Goal: Entertainment & Leisure: Browse casually

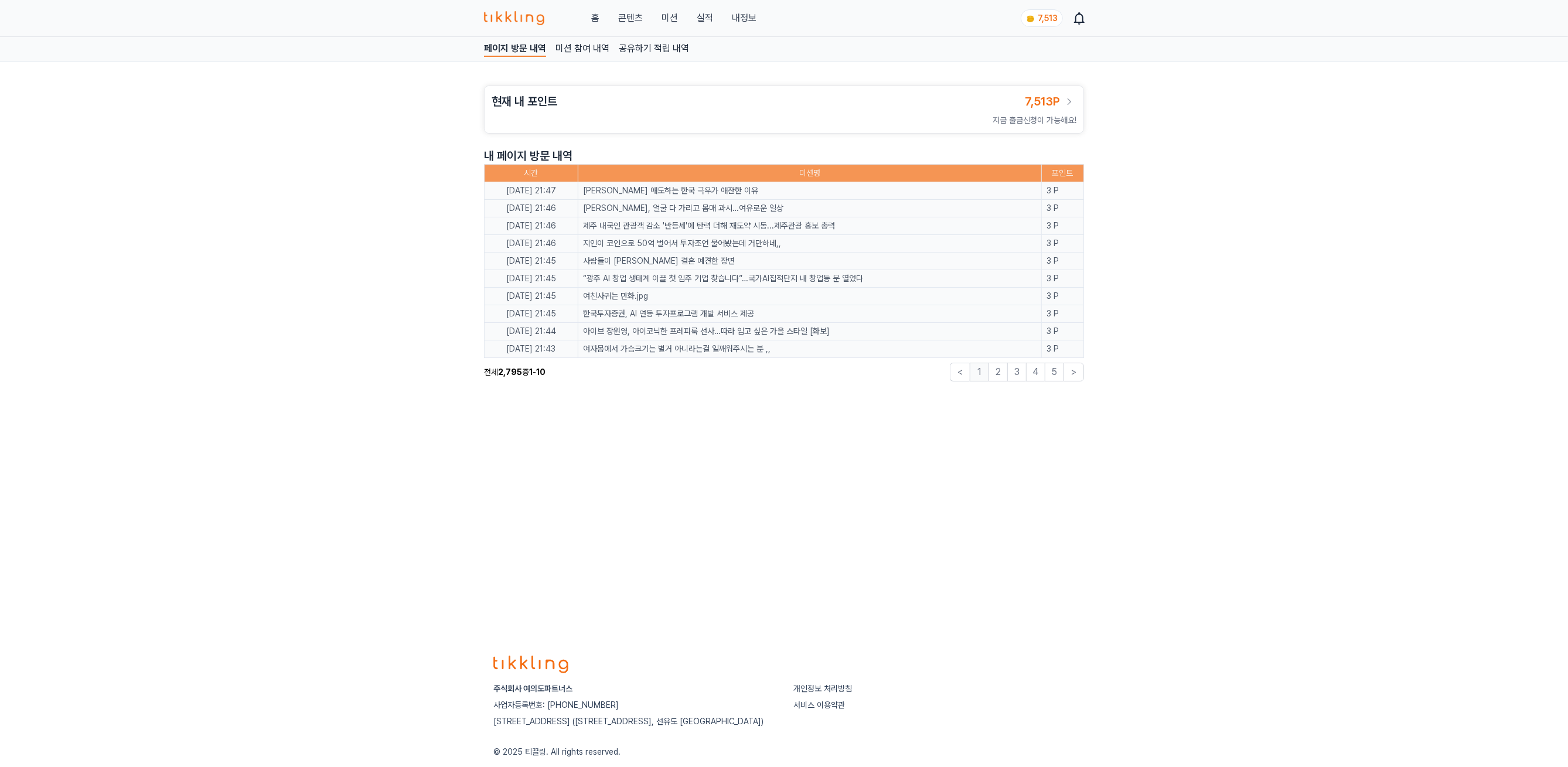
click at [642, 24] on link "콘텐츠" at bounding box center [631, 18] width 24 height 14
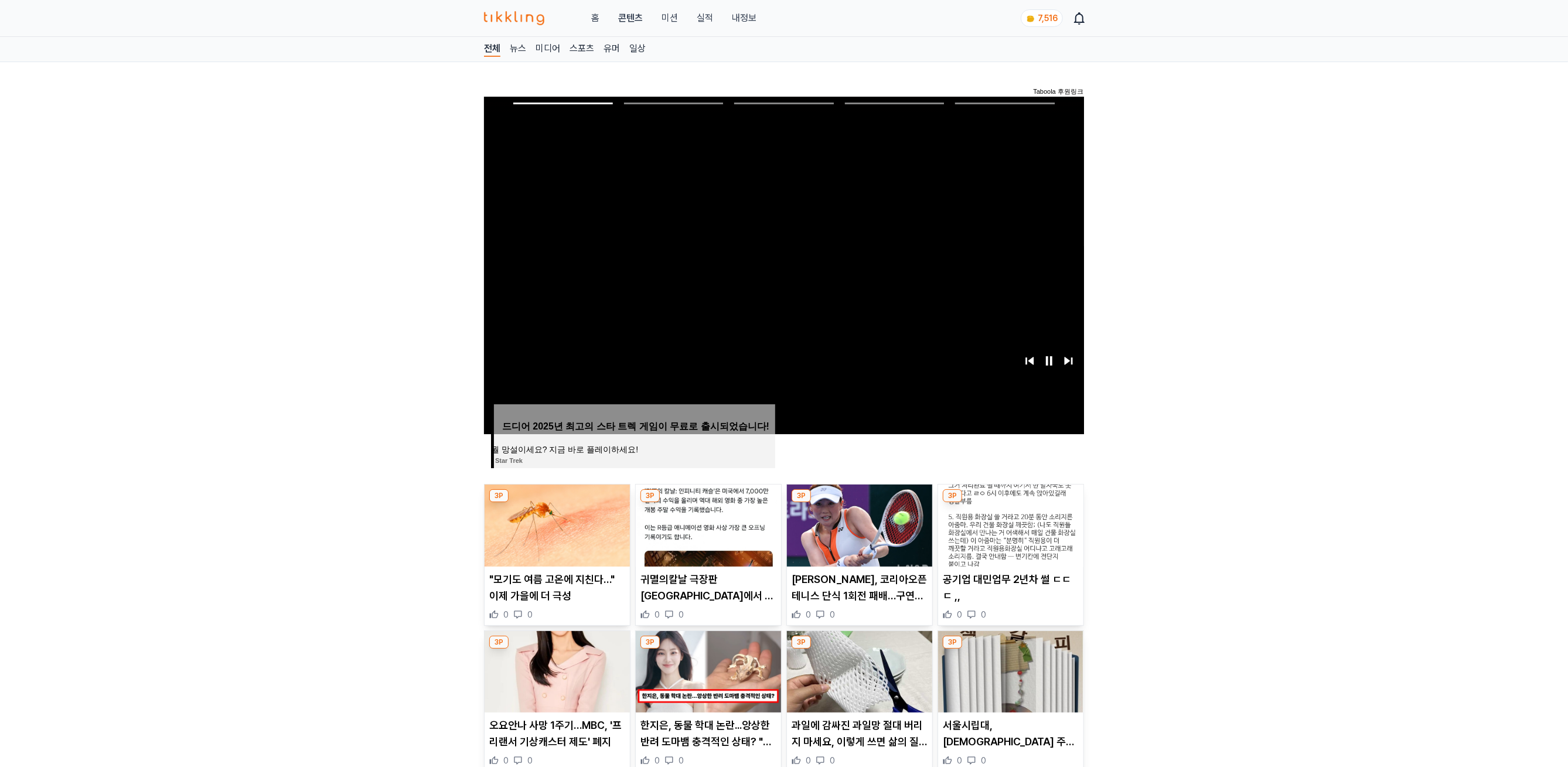
click at [853, 485] on img at bounding box center [859, 525] width 145 height 82
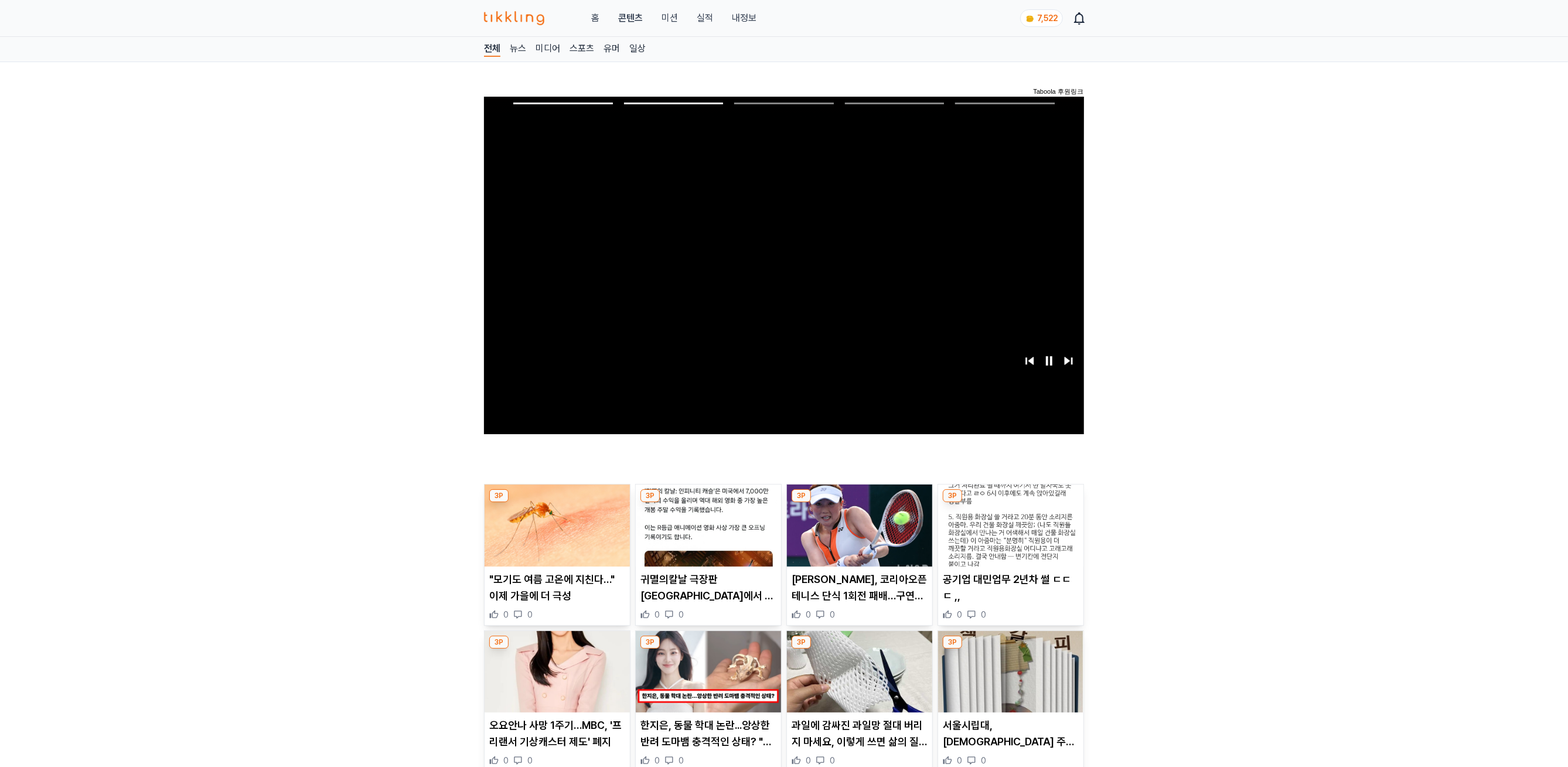
click at [1032, 525] on img at bounding box center [1010, 525] width 145 height 82
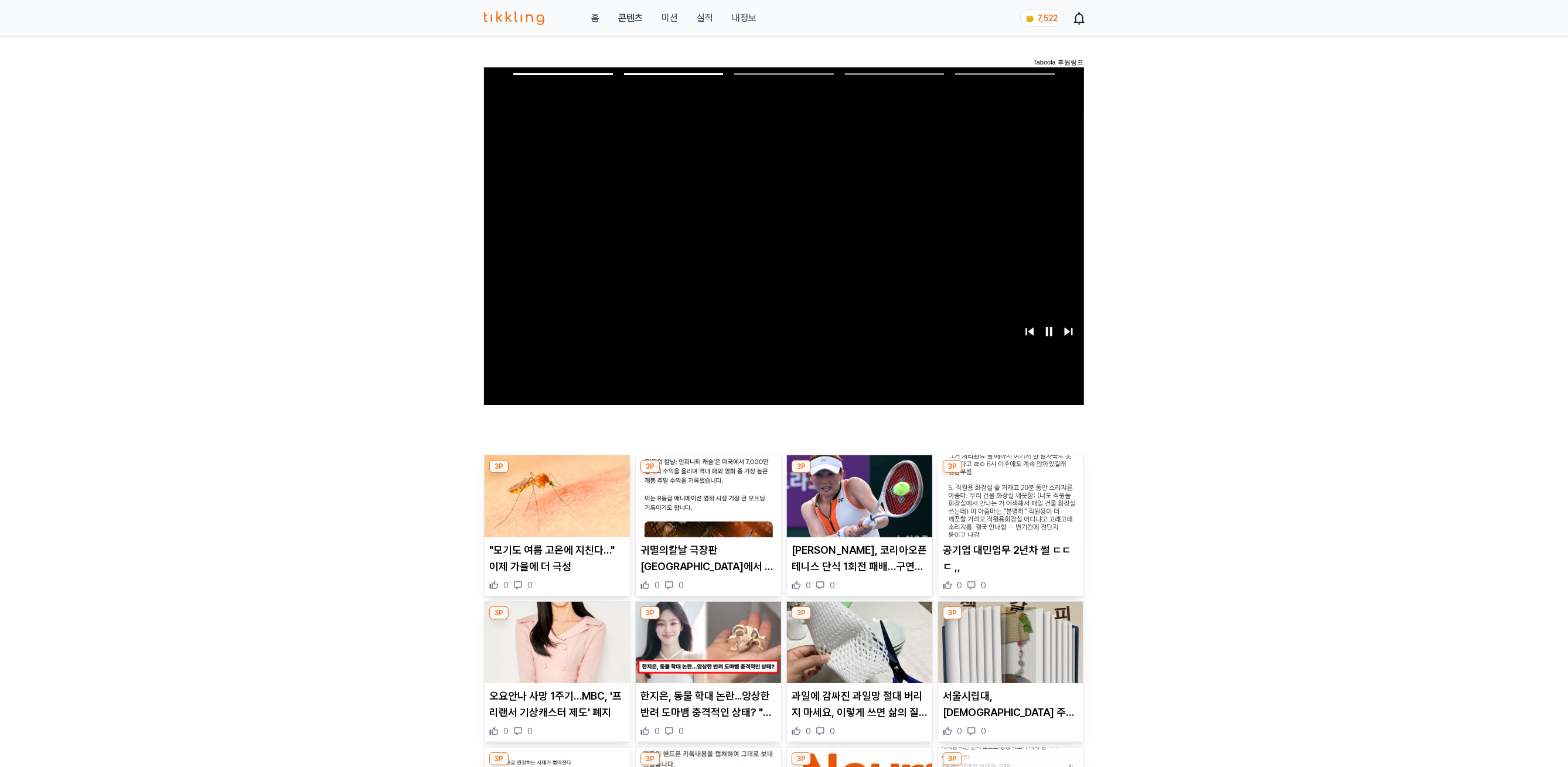
scroll to position [426, 0]
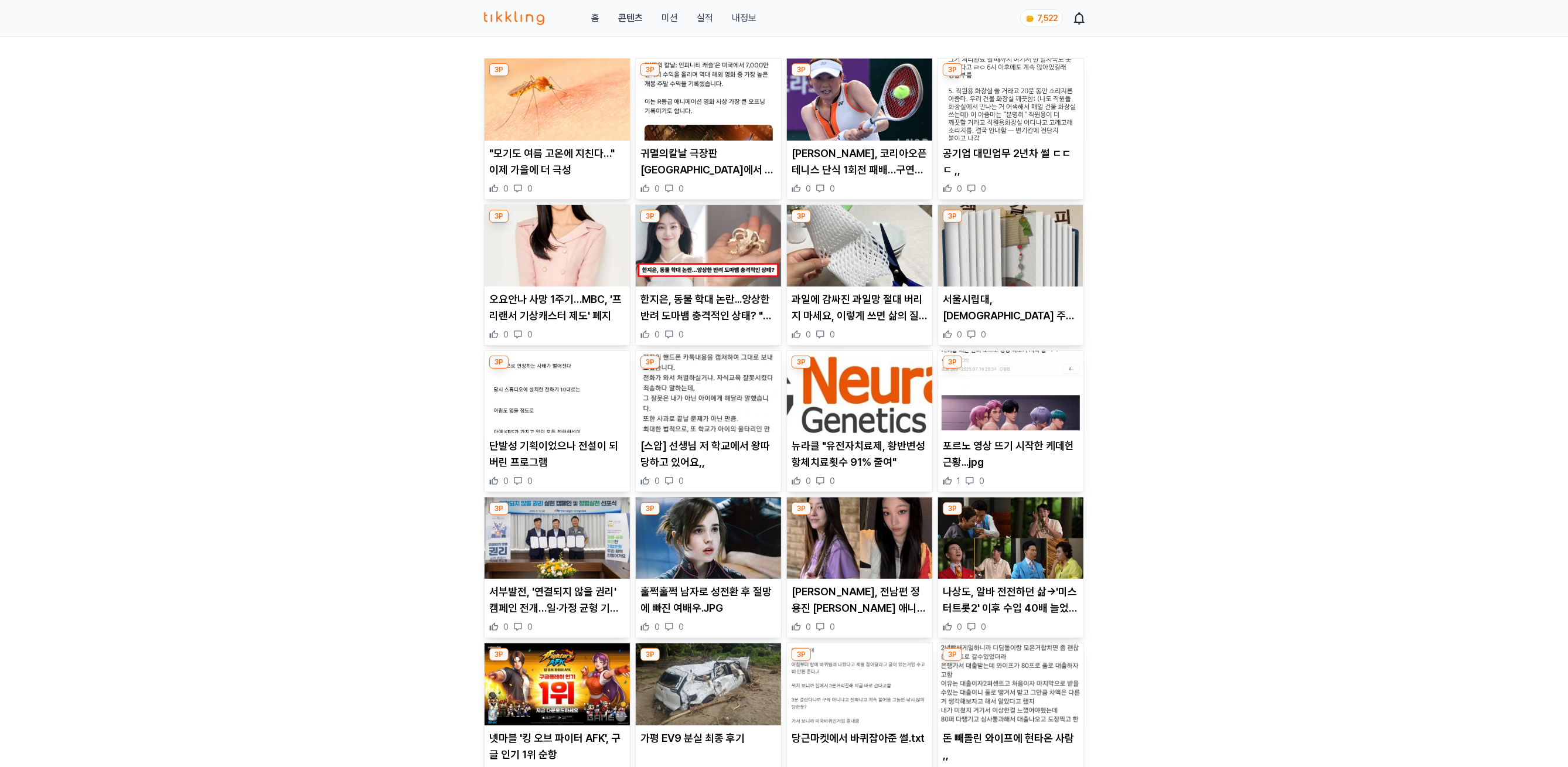
click at [588, 284] on img at bounding box center [557, 246] width 145 height 82
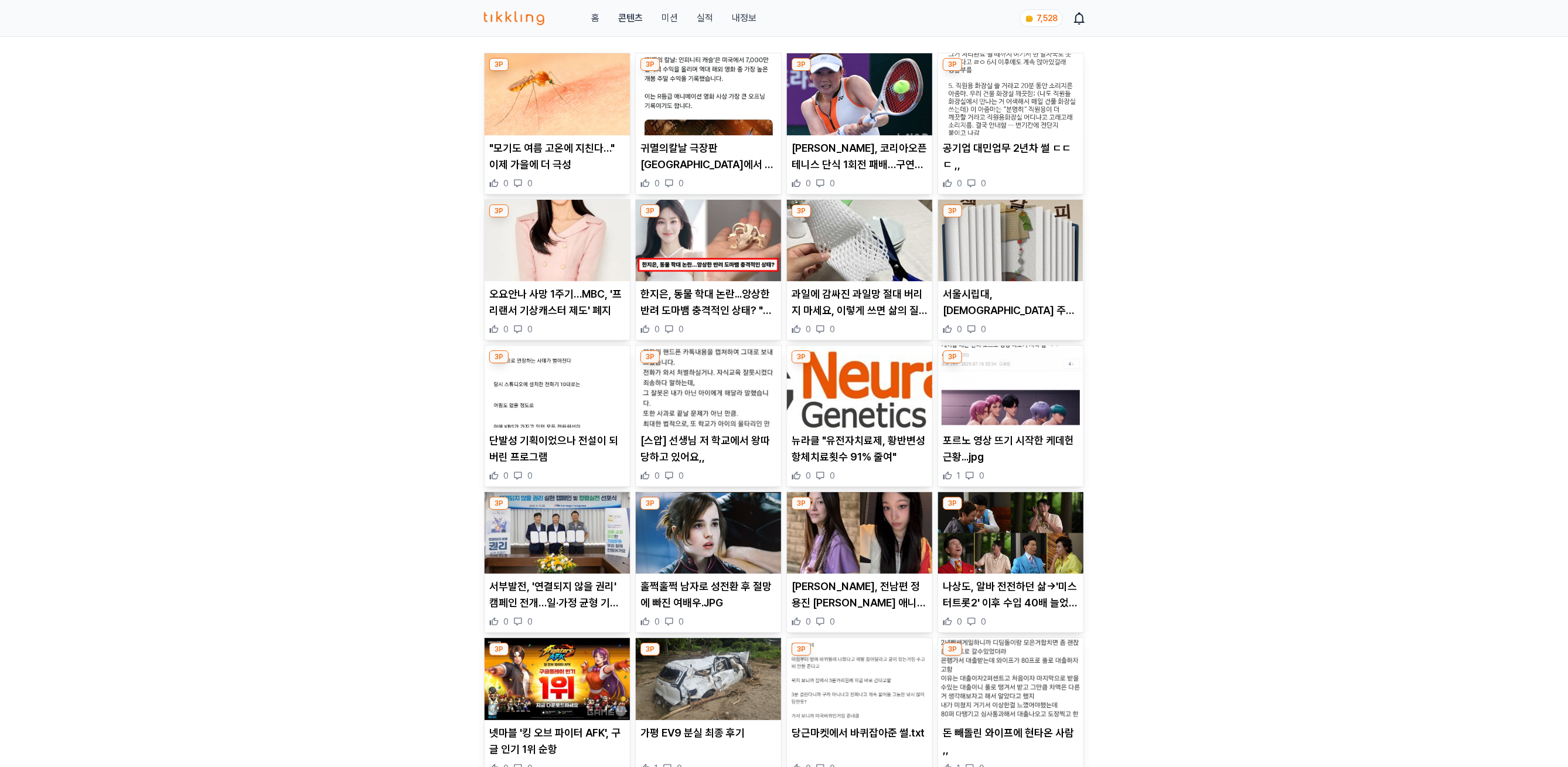
click at [699, 232] on img at bounding box center [708, 240] width 145 height 82
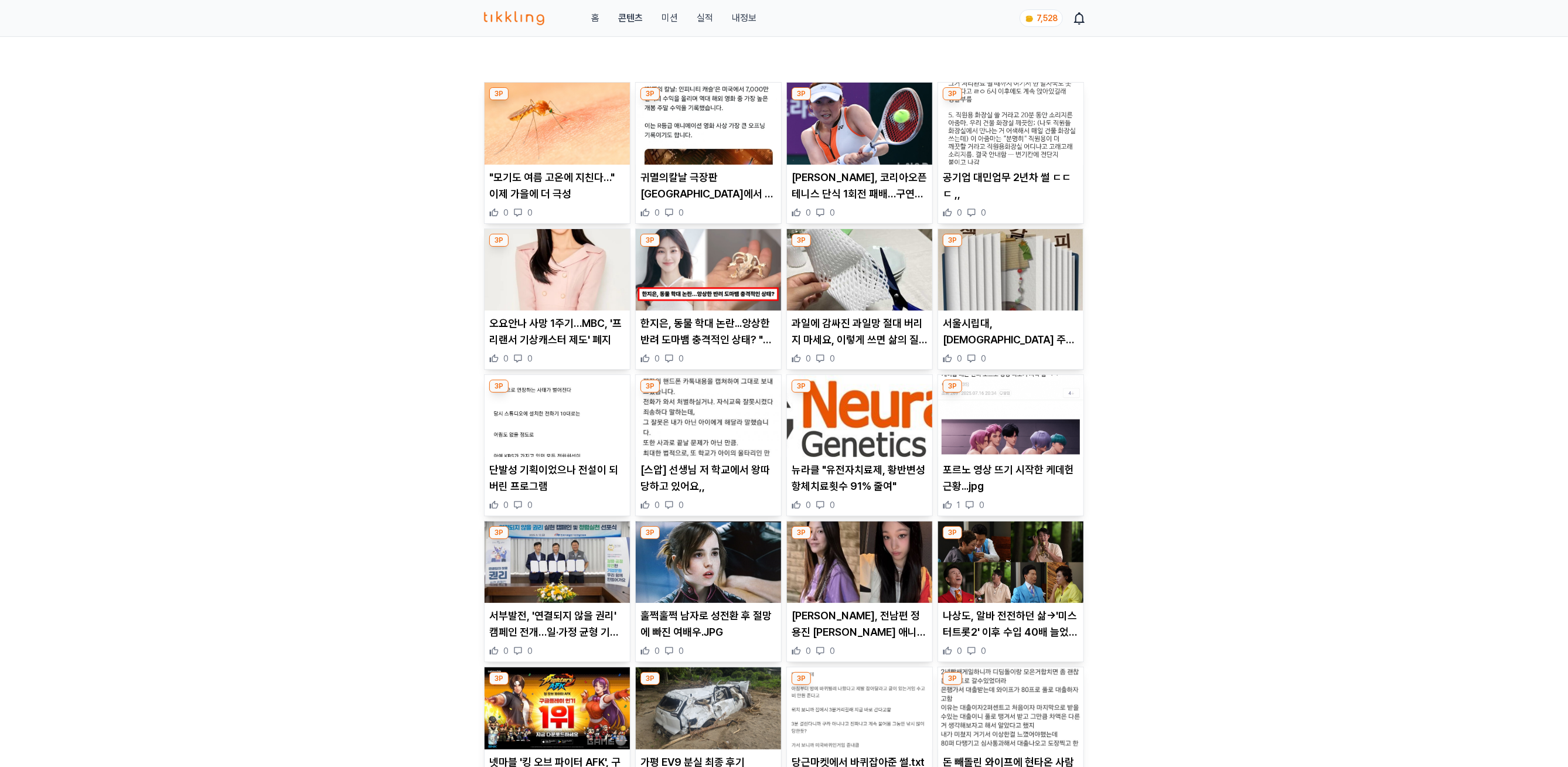
scroll to position [430, 0]
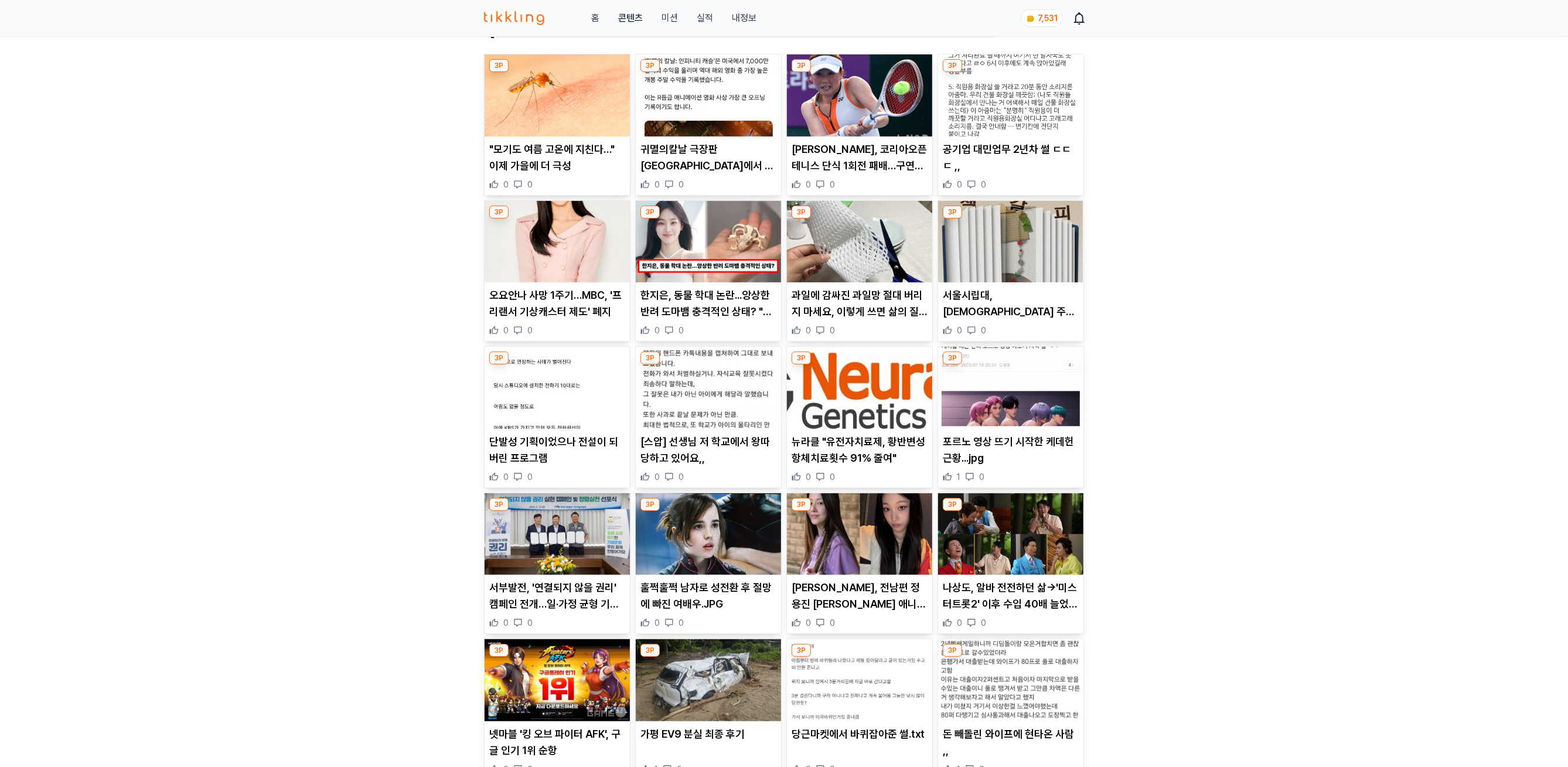
click at [833, 258] on img at bounding box center [859, 242] width 145 height 82
click at [1059, 226] on img at bounding box center [1010, 242] width 145 height 82
click at [550, 402] on img at bounding box center [557, 388] width 145 height 82
click at [718, 396] on img at bounding box center [708, 388] width 145 height 82
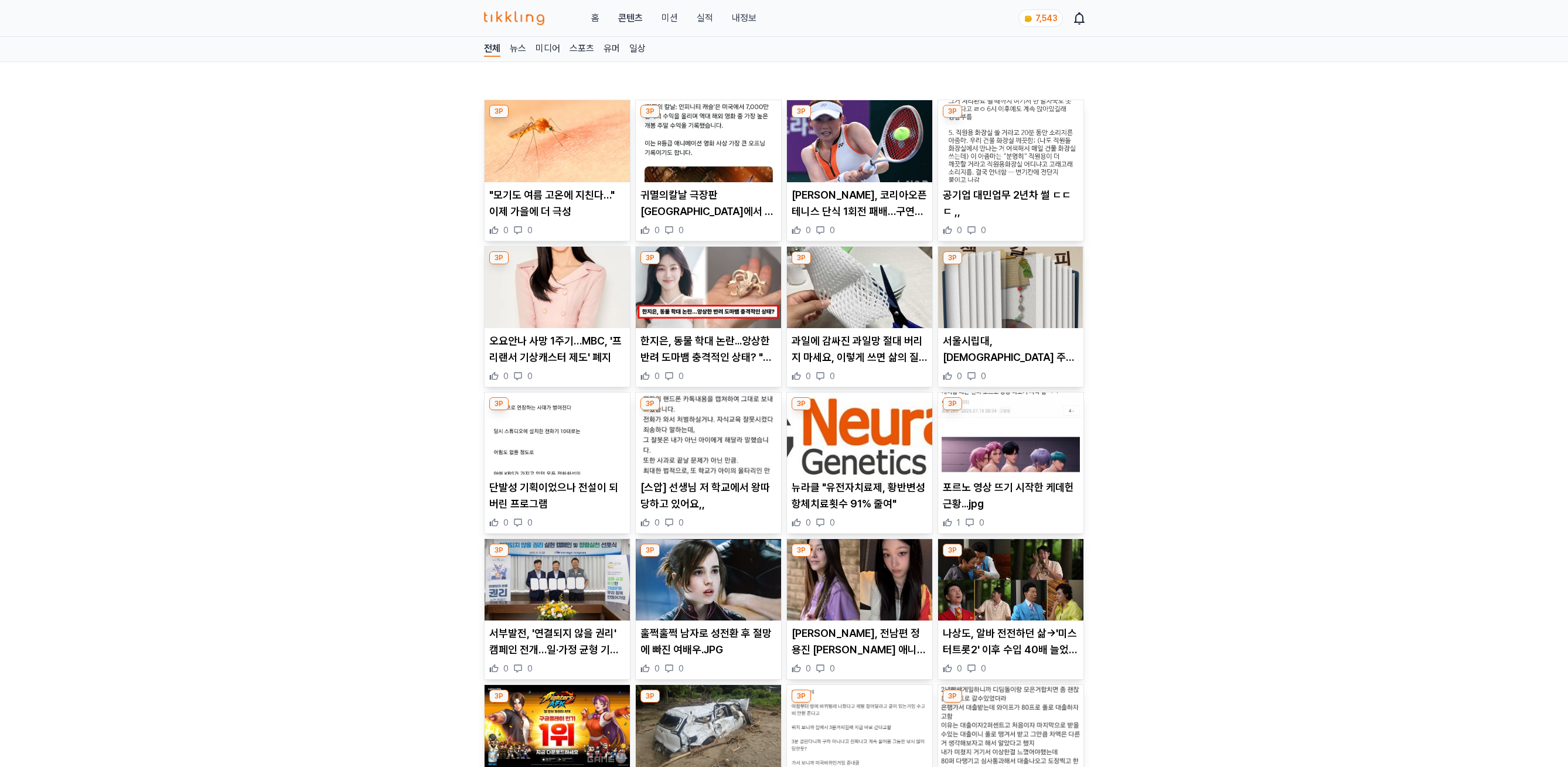
scroll to position [430, 0]
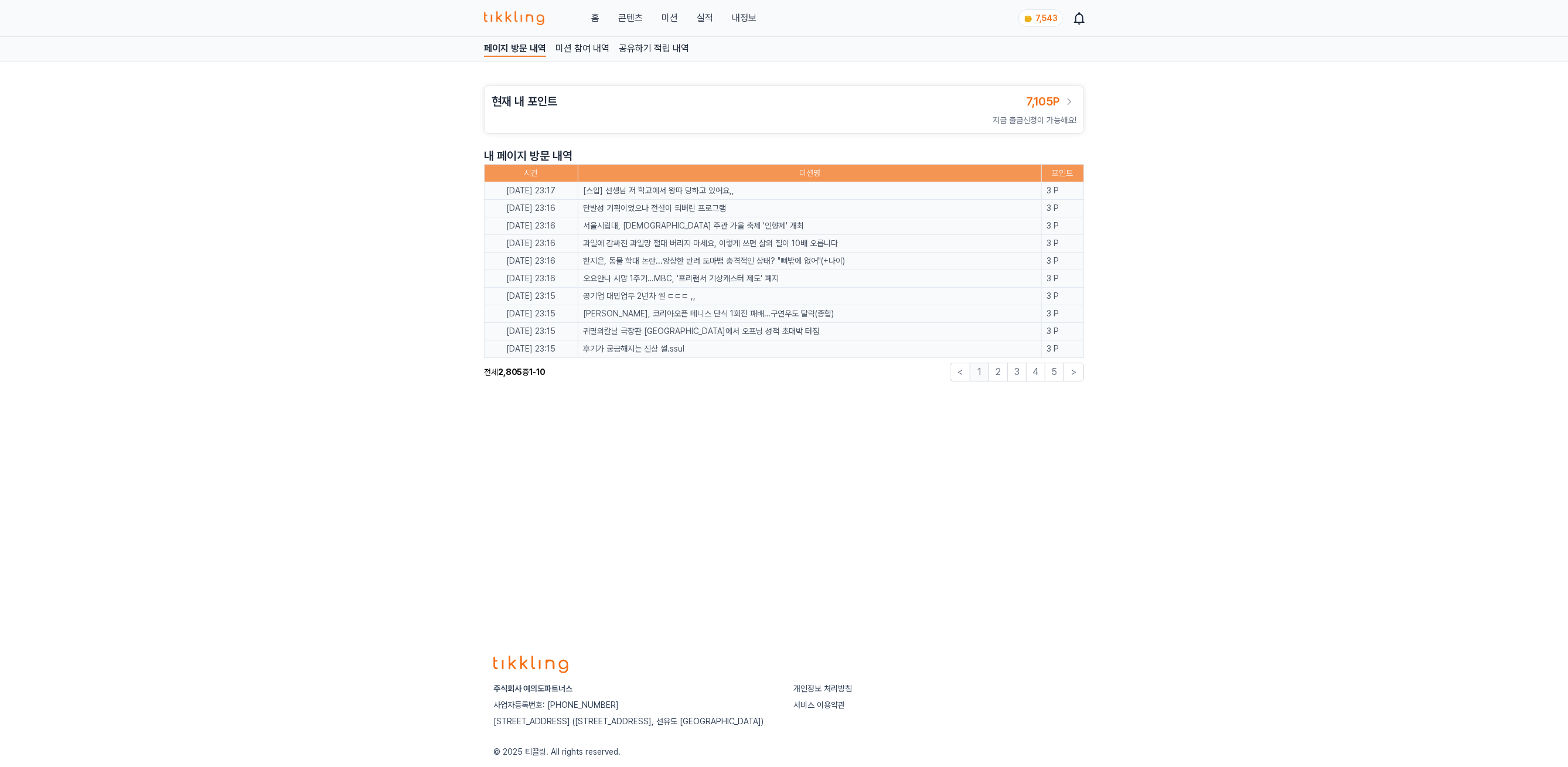
click at [747, 18] on link "내정보" at bounding box center [744, 18] width 24 height 14
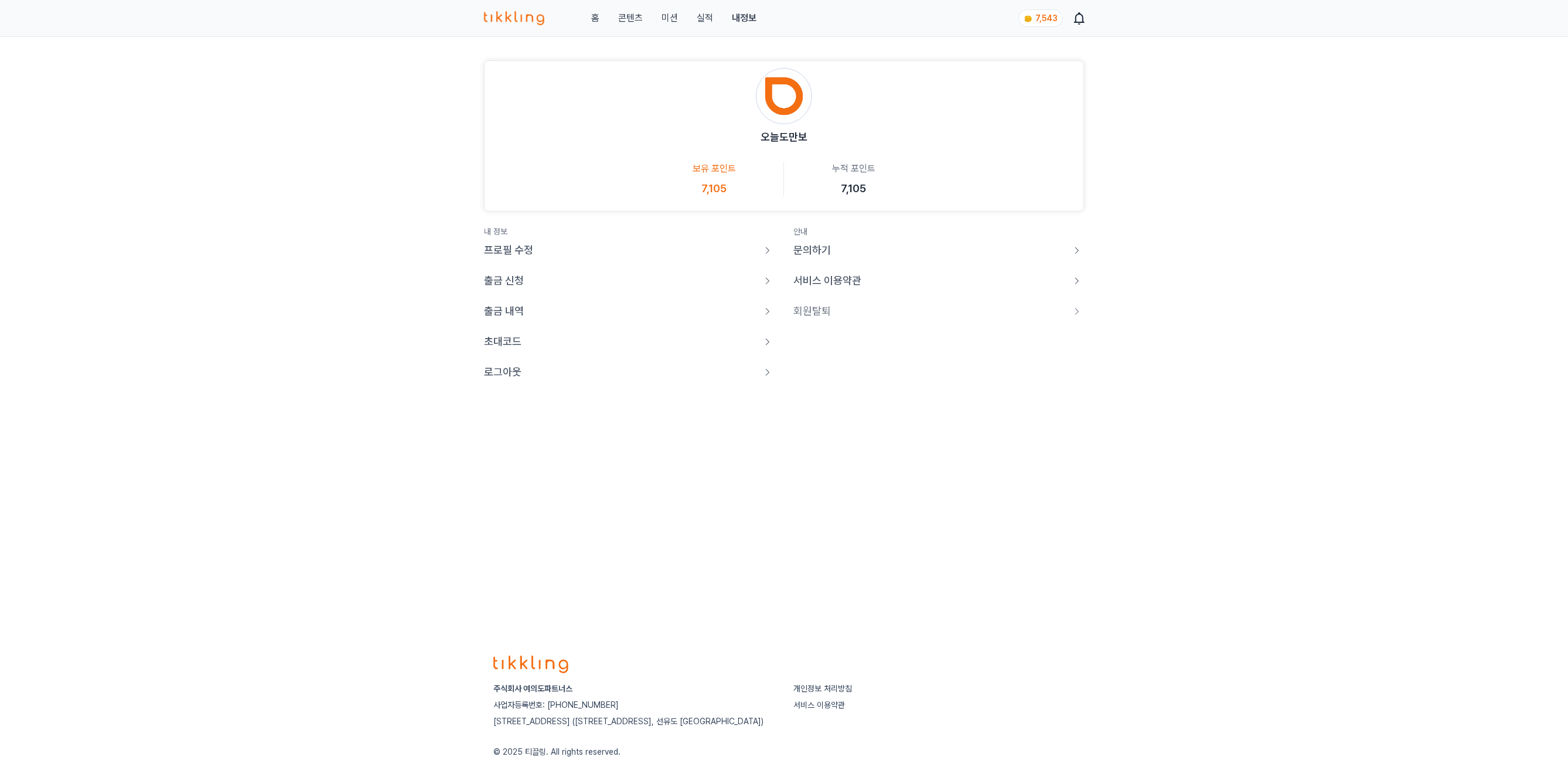
click at [512, 365] on p "로그아웃" at bounding box center [503, 372] width 38 height 16
